Goal: Task Accomplishment & Management: Manage account settings

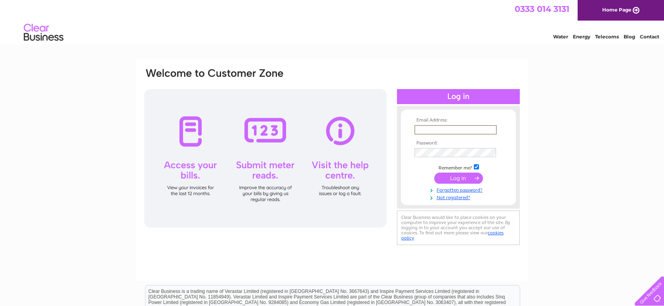
click at [432, 132] on input "text" at bounding box center [456, 130] width 82 height 10
click at [423, 129] on input "text" at bounding box center [456, 130] width 82 height 10
type input "fifebutchers@btinternet.com"
click at [457, 179] on input "submit" at bounding box center [458, 178] width 49 height 11
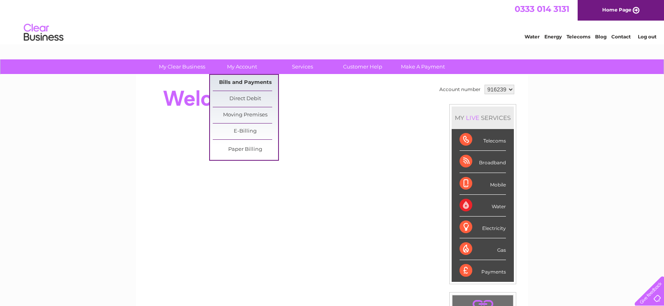
click at [253, 82] on link "Bills and Payments" at bounding box center [245, 83] width 65 height 16
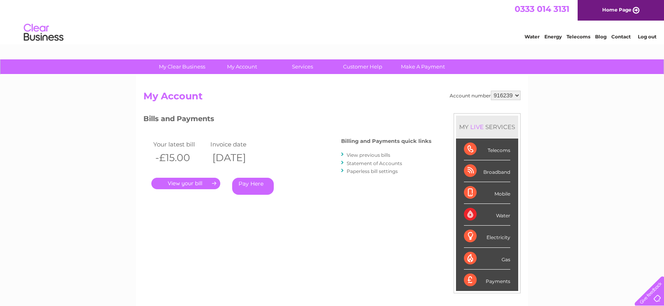
click at [184, 183] on link "." at bounding box center [185, 183] width 69 height 11
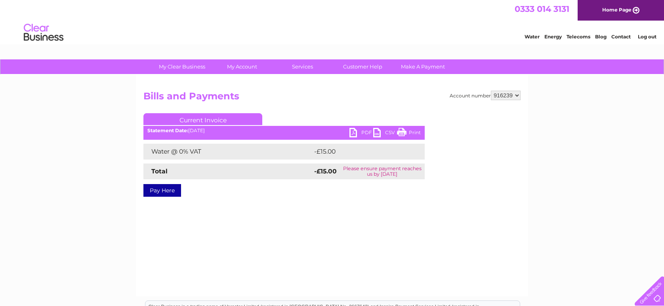
click at [363, 130] on link "PDF" at bounding box center [362, 133] width 24 height 11
select select "916310"
click at [363, 132] on link "PDF" at bounding box center [362, 133] width 24 height 11
